Goal: Information Seeking & Learning: Learn about a topic

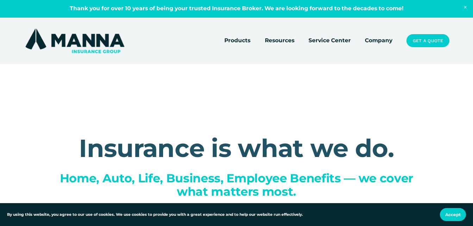
click at [371, 41] on link "Company" at bounding box center [378, 41] width 27 height 10
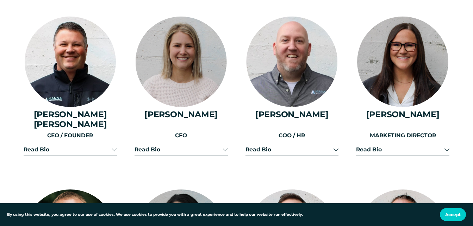
scroll to position [816, 0]
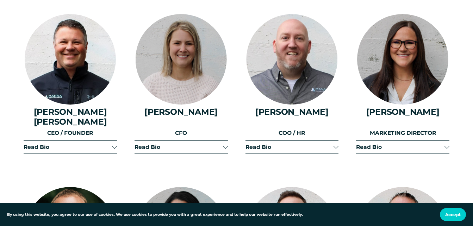
click at [115, 144] on div at bounding box center [114, 146] width 5 height 5
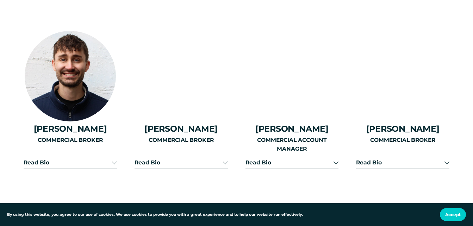
scroll to position [1379, 0]
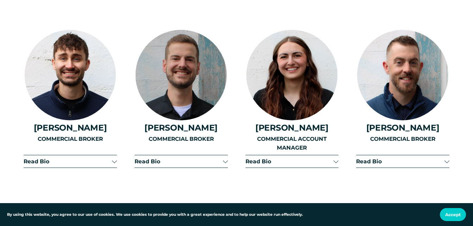
click at [332, 158] on span "Read Bio" at bounding box center [289, 161] width 88 height 7
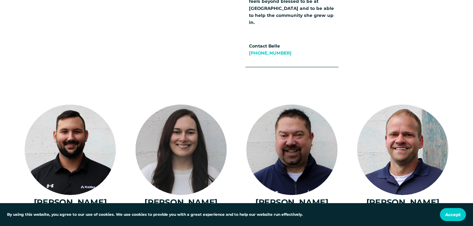
scroll to position [1717, 0]
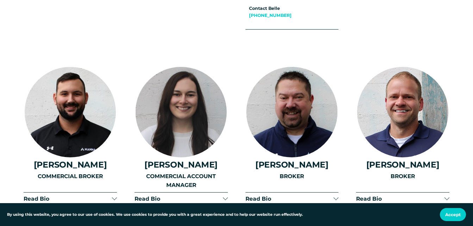
click at [210, 195] on span "Read Bio" at bounding box center [178, 198] width 88 height 7
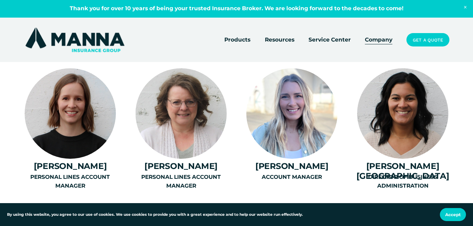
scroll to position [2027, 0]
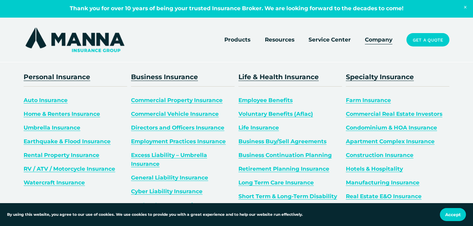
click at [234, 42] on span "Products" at bounding box center [237, 40] width 26 height 9
click at [237, 39] on span "Products" at bounding box center [237, 40] width 26 height 9
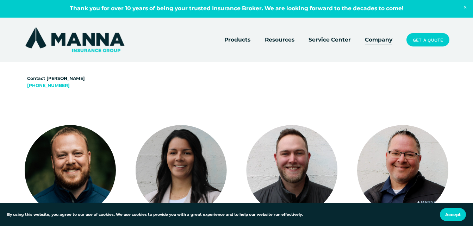
scroll to position [1084, 0]
